Goal: Task Accomplishment & Management: Manage account settings

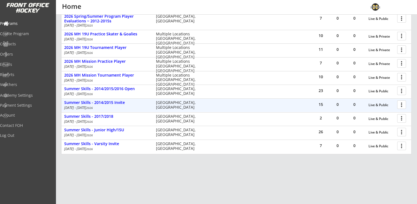
scroll to position [149, 0]
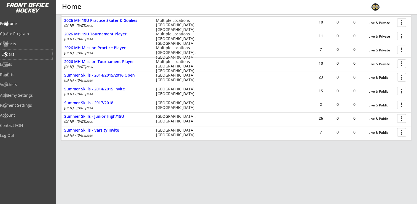
click at [21, 55] on div "Orders" at bounding box center [26, 54] width 50 height 4
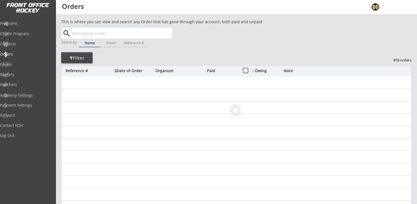
click at [117, 31] on input "text" at bounding box center [121, 33] width 101 height 11
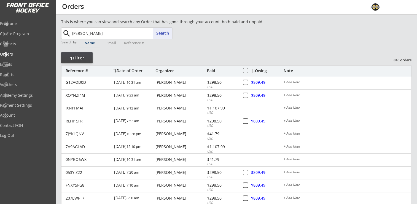
type input "[PERSON_NAME]"
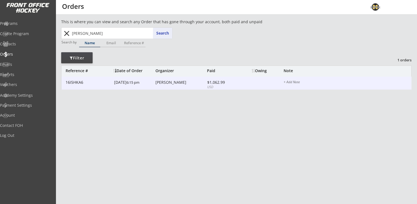
click at [171, 86] on div "16I5HKA6 [DATE] 6:15 pm [PERSON_NAME] $1,062.99 USD $809.49 + Add Note" at bounding box center [237, 82] width 350 height 13
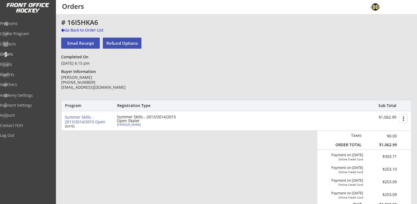
click at [132, 123] on div "[PERSON_NAME]" at bounding box center [148, 124] width 62 height 3
select select ""Adult Small""
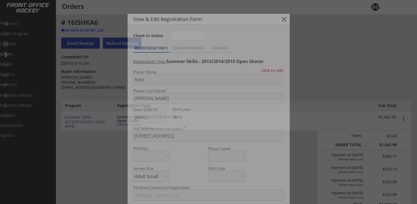
type input "[DEMOGRAPHIC_DATA]"
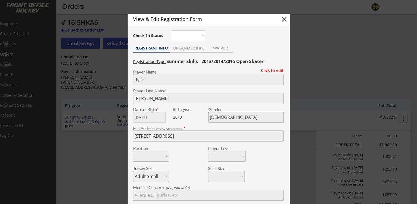
click at [284, 19] on button "close" at bounding box center [284, 19] width 8 height 8
select select ""PLACEHOLDER_1427118222253""
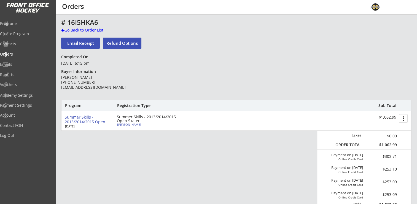
click at [126, 124] on div "[PERSON_NAME]" at bounding box center [148, 124] width 62 height 3
type input "Rylie"
type input "[PERSON_NAME]"
type input "[DATE]"
type input "[DEMOGRAPHIC_DATA]"
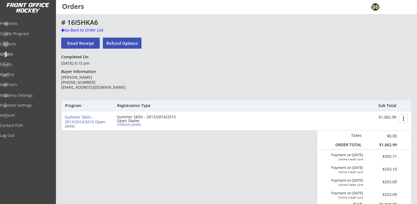
type input "[STREET_ADDRESS]"
select select ""Adult Small""
type input "[PERSON_NAME]"
type input "[PHONE_NUMBER]"
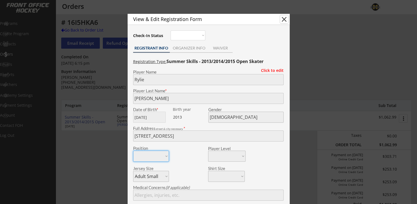
click at [283, 21] on button "close" at bounding box center [284, 19] width 8 height 8
select select ""PLACEHOLDER_1427118222253""
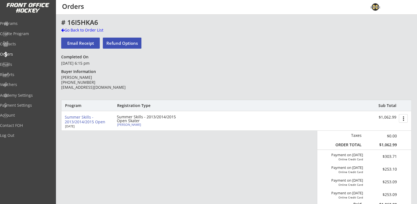
click at [125, 124] on div "[PERSON_NAME]" at bounding box center [148, 124] width 62 height 3
type input "Rylie"
type input "[PERSON_NAME]"
type input "[DATE]"
type input "[DEMOGRAPHIC_DATA]"
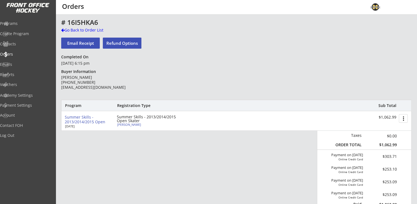
type input "[STREET_ADDRESS]"
select select ""Adult Small""
type input "[PERSON_NAME]"
type input "[PHONE_NUMBER]"
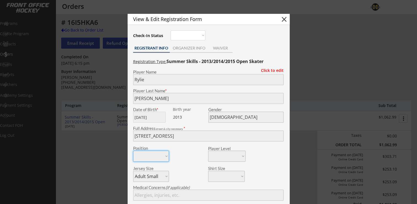
click at [283, 19] on button "close" at bounding box center [284, 19] width 8 height 8
select select ""PLACEHOLDER_1427118222253""
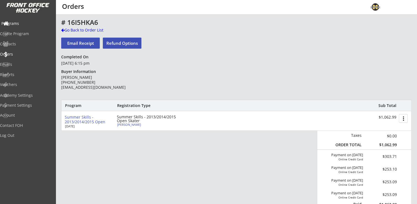
click at [26, 26] on div "Programs" at bounding box center [26, 24] width 52 height 10
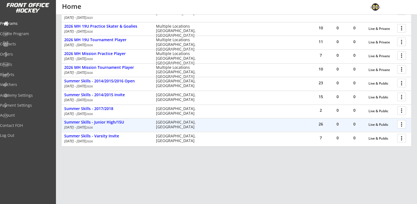
scroll to position [149, 0]
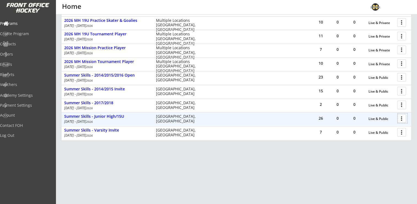
click at [398, 119] on div at bounding box center [403, 118] width 10 height 10
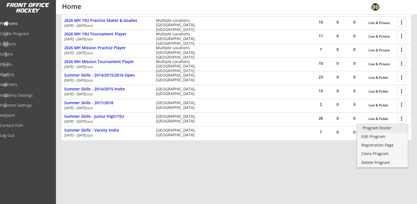
click at [393, 127] on div "Program Roster" at bounding box center [382, 128] width 39 height 4
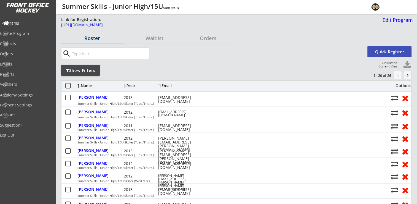
click at [22, 23] on div "Programs" at bounding box center [26, 23] width 50 height 4
